Goal: Task Accomplishment & Management: Manage account settings

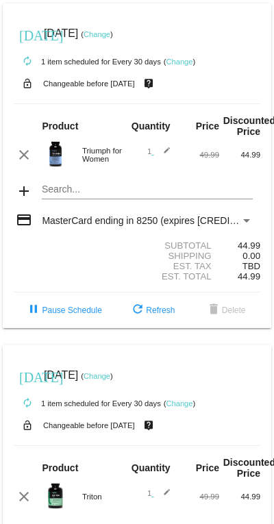
click at [110, 35] on link "Change" at bounding box center [97, 34] width 27 height 8
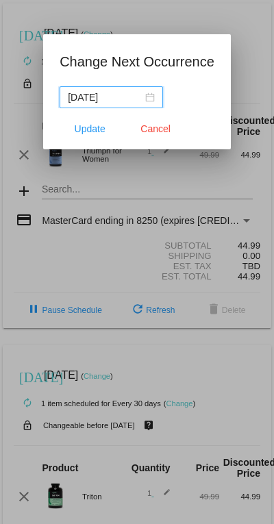
click at [149, 92] on div "[DATE]" at bounding box center [111, 97] width 87 height 15
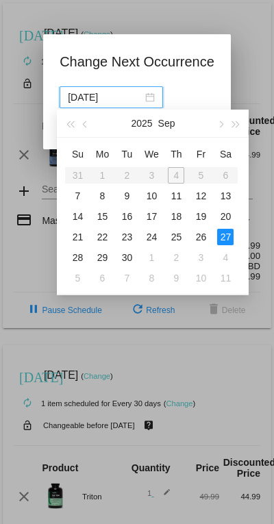
click at [220, 124] on span "button" at bounding box center [220, 124] width 7 height 7
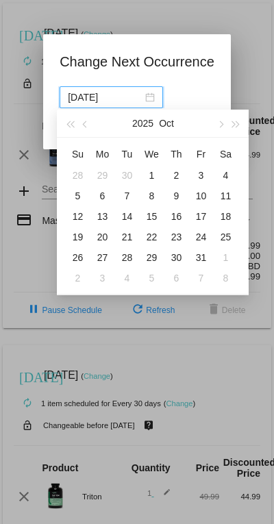
click at [220, 125] on span "button" at bounding box center [220, 124] width 7 height 7
click at [226, 176] on div "1" at bounding box center [225, 175] width 16 height 16
type input "[DATE]"
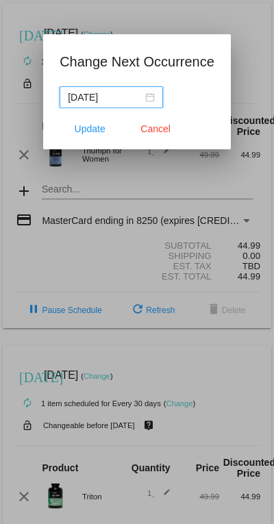
click at [100, 129] on span "Update" at bounding box center [90, 128] width 31 height 11
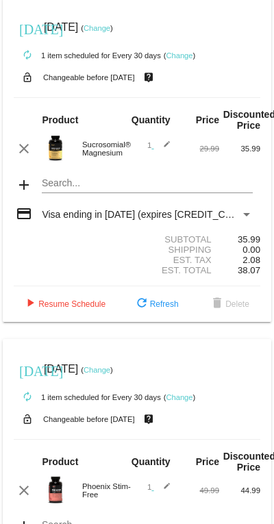
scroll to position [691, 0]
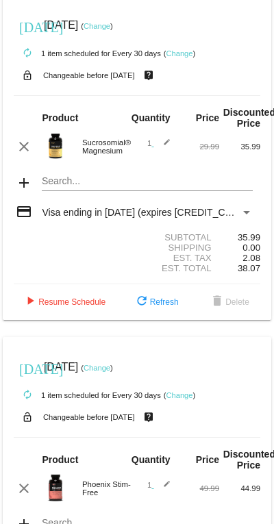
click at [110, 30] on link "Change" at bounding box center [97, 26] width 27 height 8
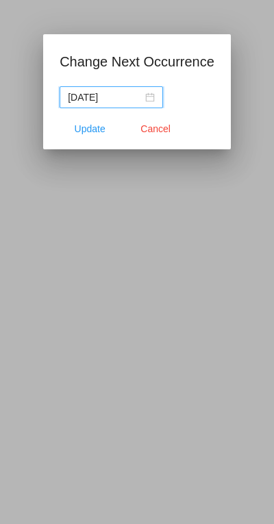
click at [144, 99] on div "[DATE]" at bounding box center [111, 97] width 87 height 15
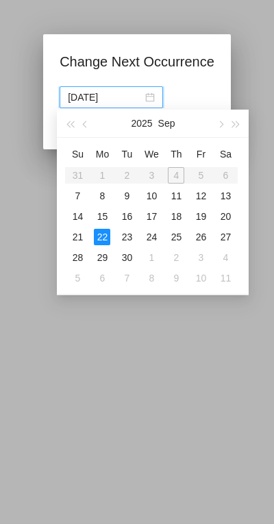
click at [222, 122] on button "button" at bounding box center [220, 123] width 15 height 27
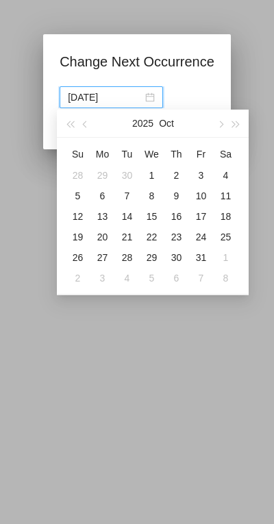
click at [216, 123] on button "button" at bounding box center [220, 123] width 15 height 27
click at [220, 120] on button "button" at bounding box center [220, 123] width 15 height 27
click at [229, 177] on div "6" at bounding box center [225, 175] width 16 height 16
type input "[DATE]"
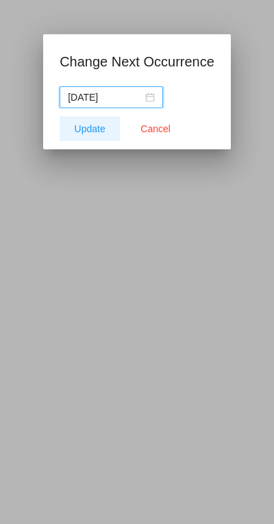
click at [94, 127] on span "Update" at bounding box center [90, 128] width 31 height 11
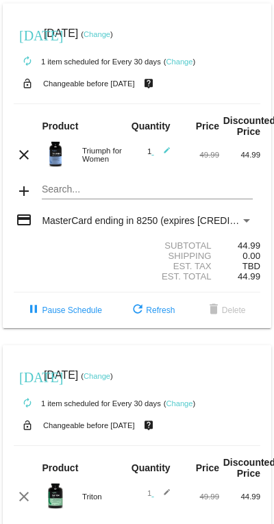
scroll to position [0, 0]
